Goal: Contribute content

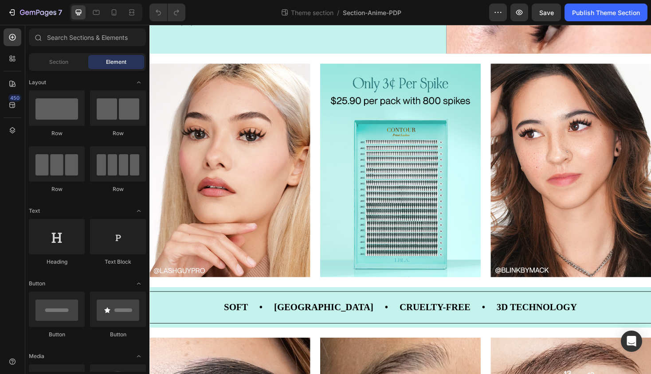
scroll to position [692, 0]
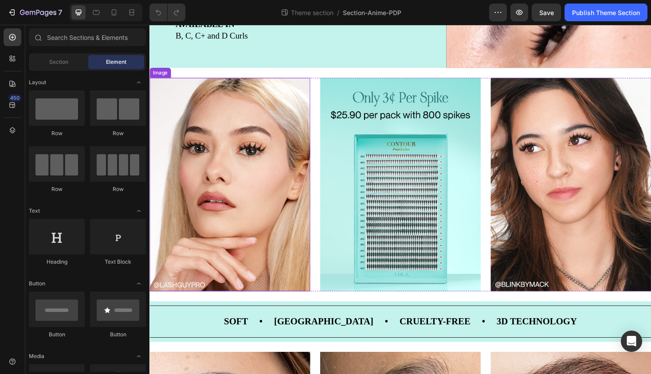
click at [258, 174] on img at bounding box center [234, 194] width 170 height 227
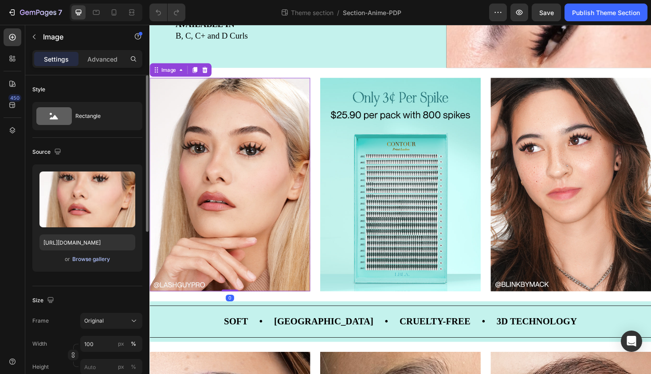
click at [82, 262] on div "Browse gallery" at bounding box center [91, 259] width 38 height 8
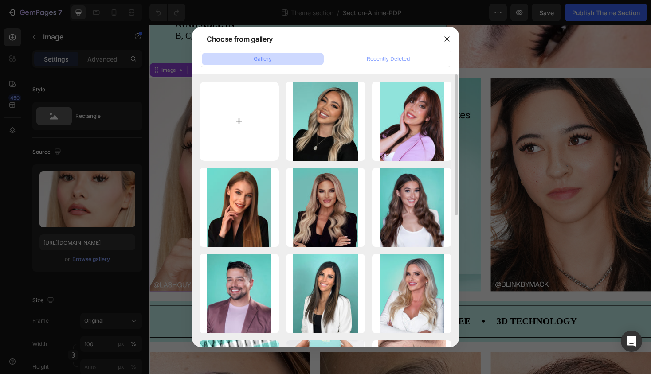
click at [244, 122] on input "file" at bounding box center [239, 121] width 79 height 79
type input "C:\fakepath\anime-model.JPG"
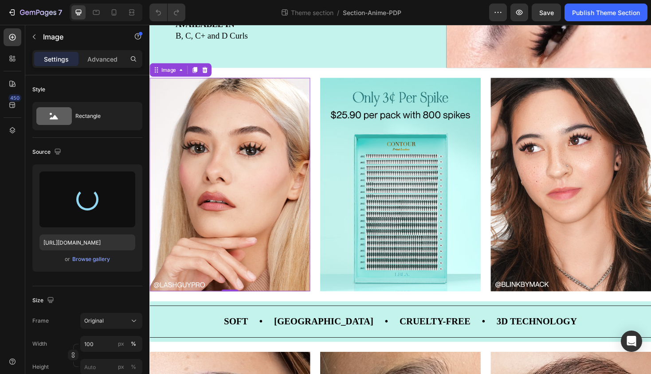
type input "[URL][DOMAIN_NAME]"
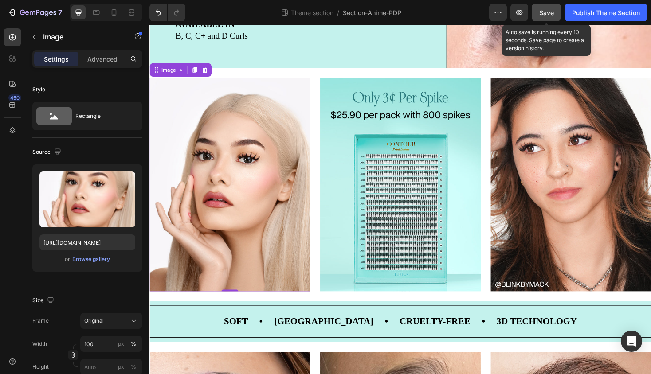
click at [548, 11] on span "Save" at bounding box center [546, 13] width 15 height 8
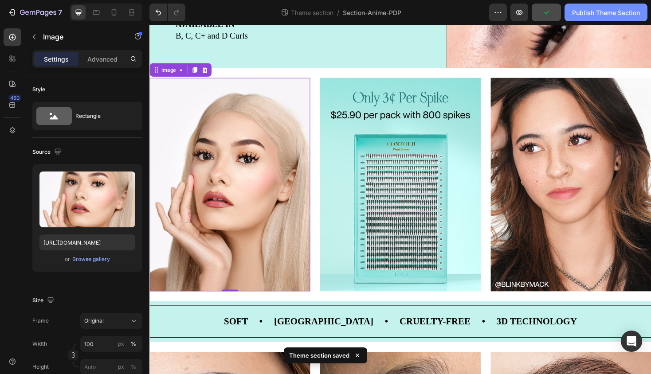
click at [595, 10] on div "Publish Theme Section" at bounding box center [606, 12] width 68 height 9
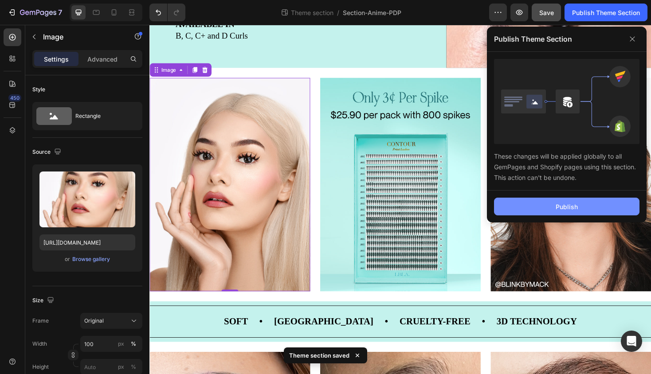
click at [579, 200] on button "Publish" at bounding box center [566, 207] width 145 height 18
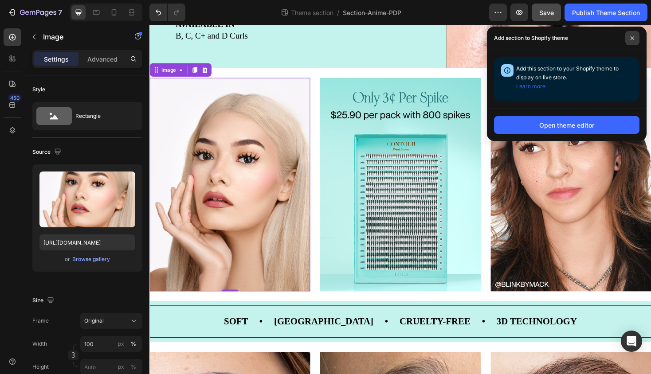
click at [630, 38] on icon at bounding box center [632, 38] width 4 height 4
